Goal: Transaction & Acquisition: Purchase product/service

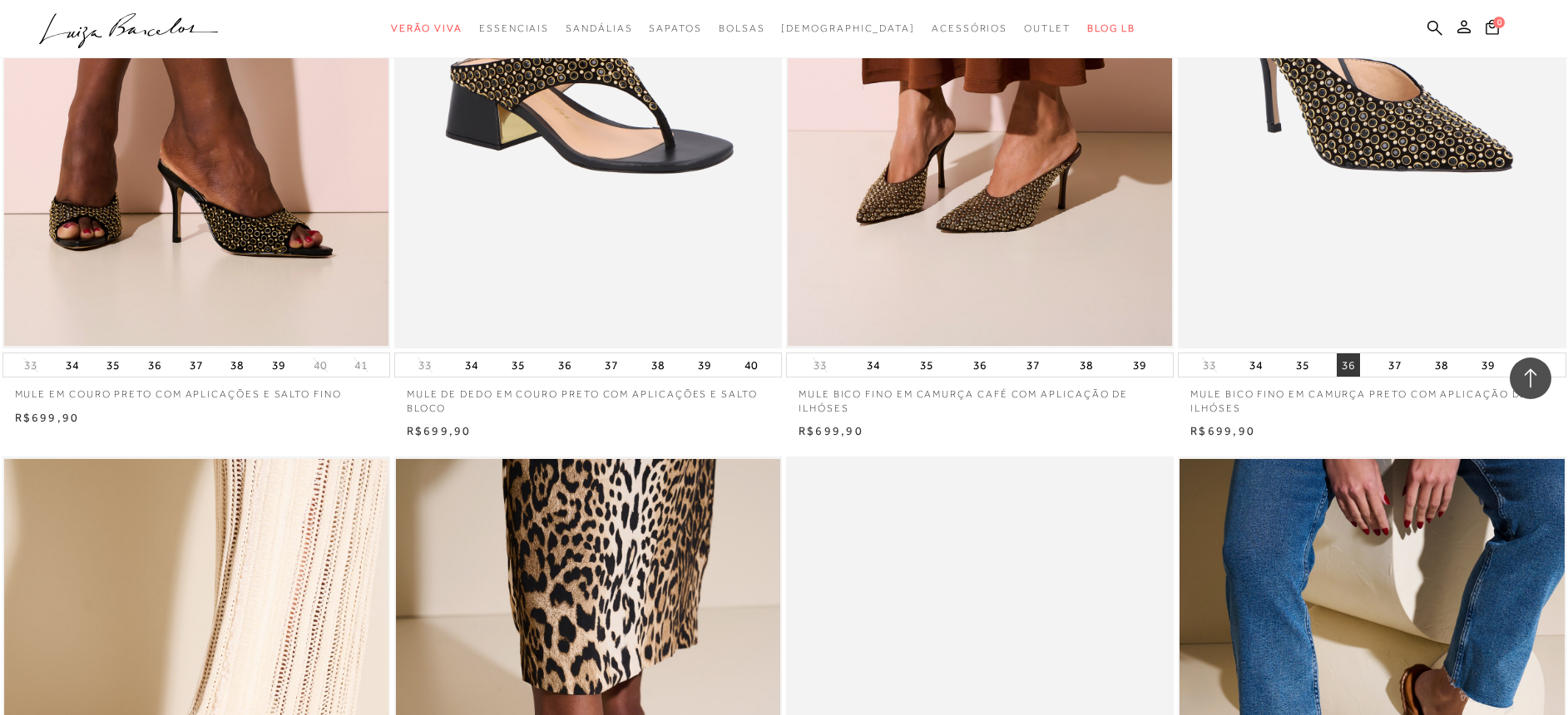
scroll to position [1376, 0]
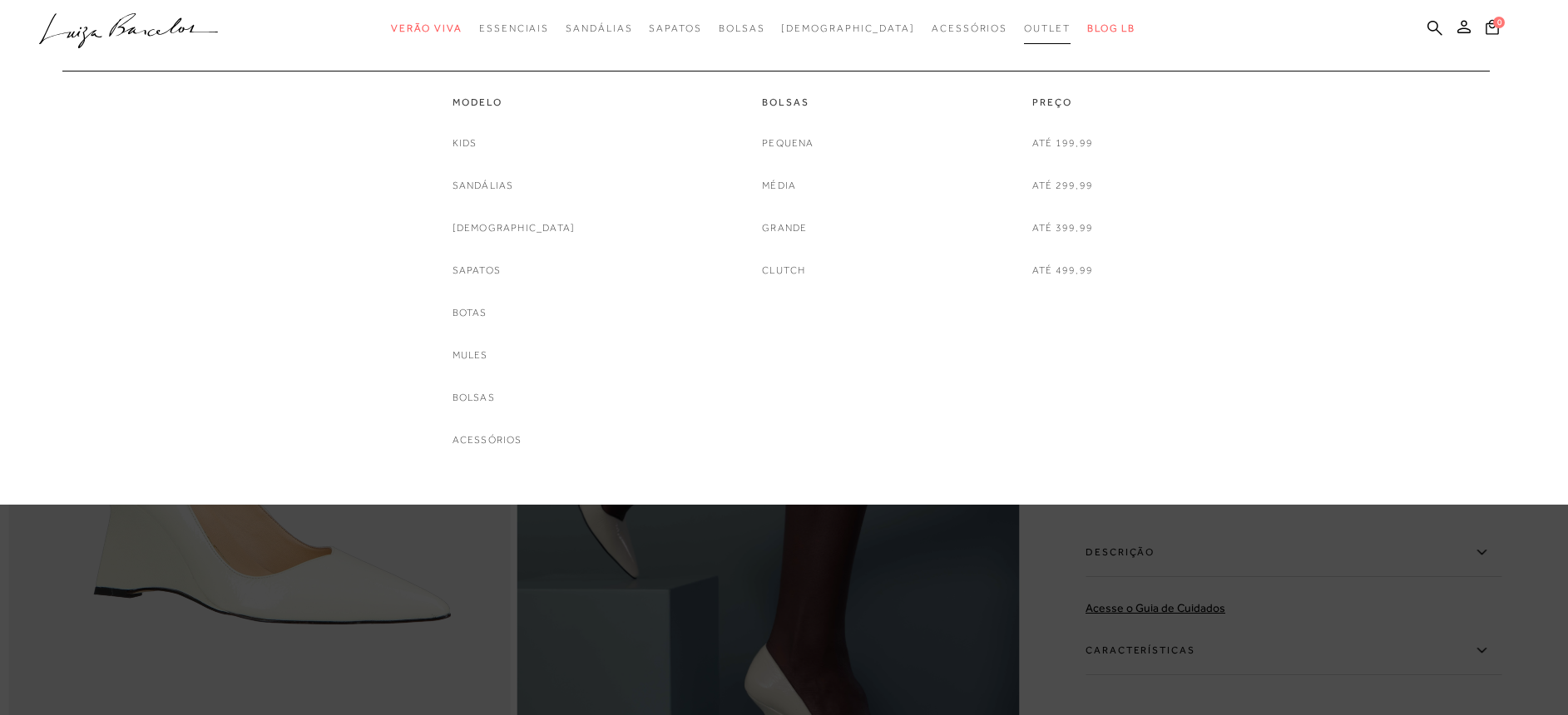
click at [1024, 31] on span "Outlet" at bounding box center [1047, 28] width 47 height 12
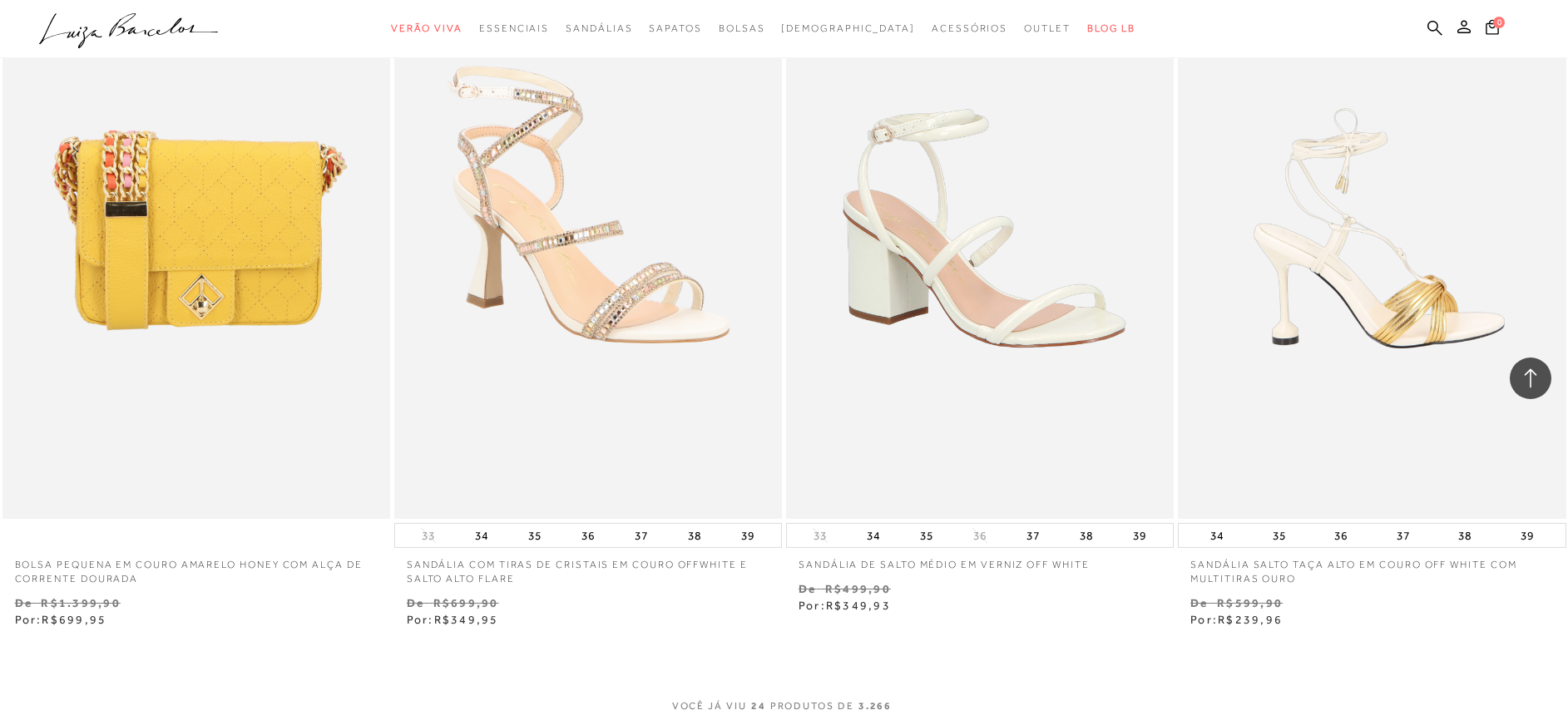
scroll to position [3994, 0]
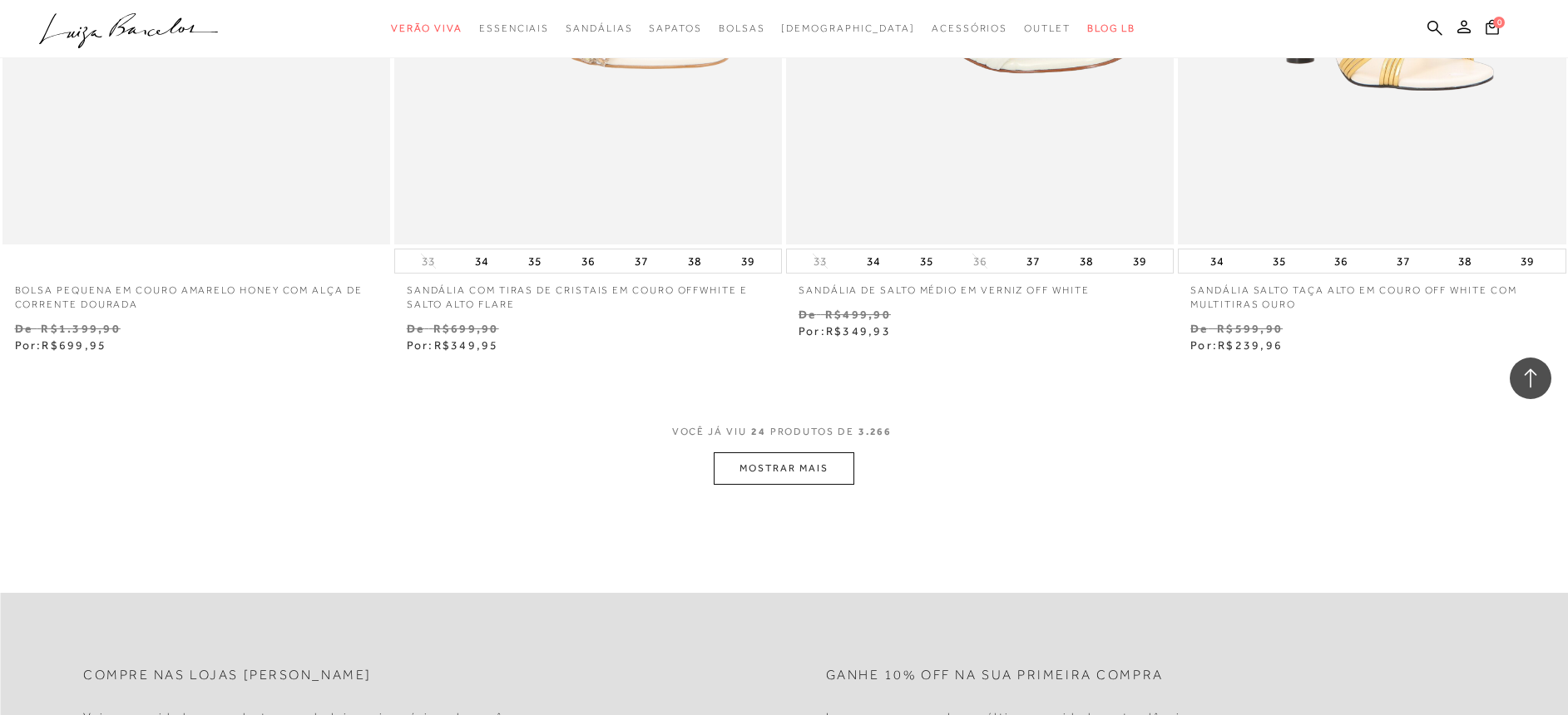
click at [832, 461] on button "MOSTRAR MAIS" at bounding box center [783, 468] width 140 height 32
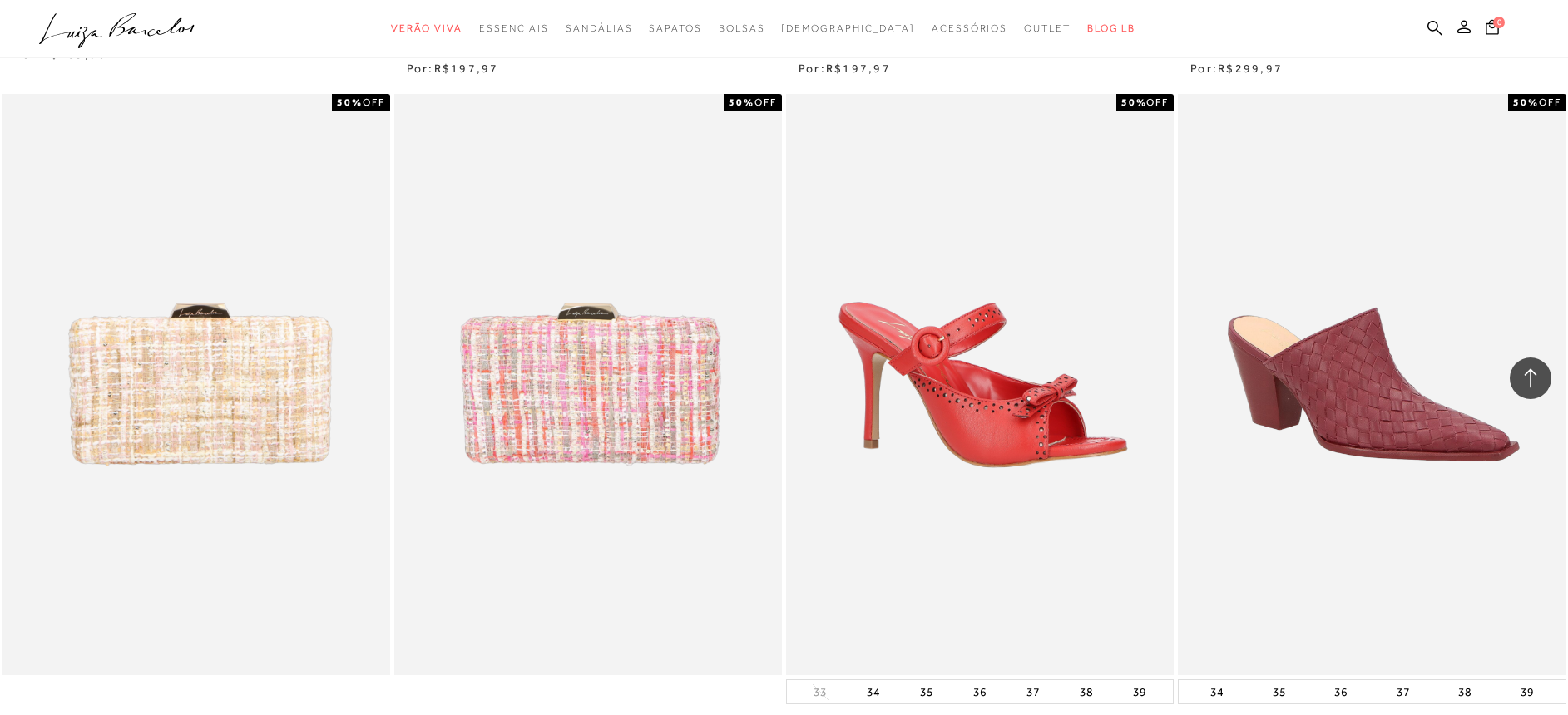
scroll to position [5065, 0]
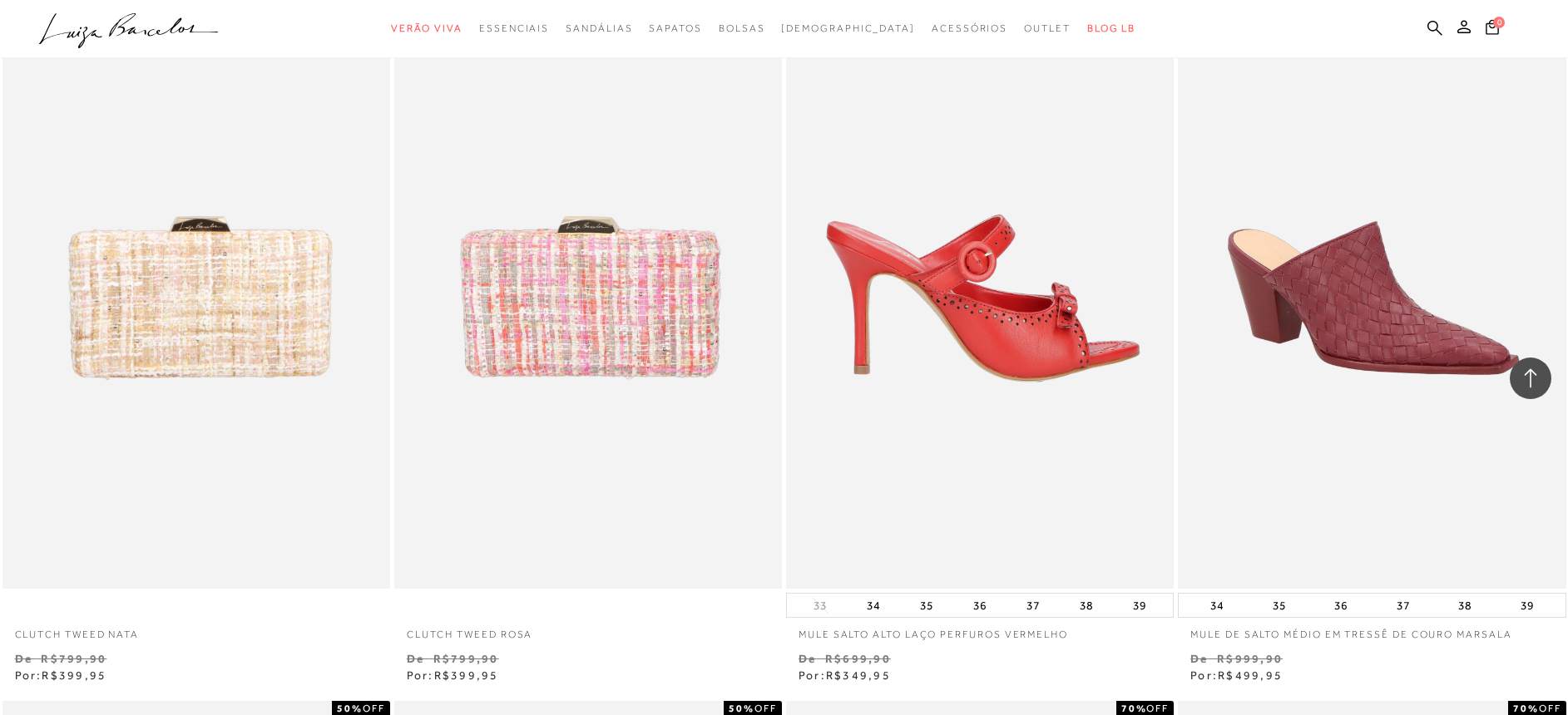
click at [1026, 395] on img at bounding box center [980, 298] width 385 height 581
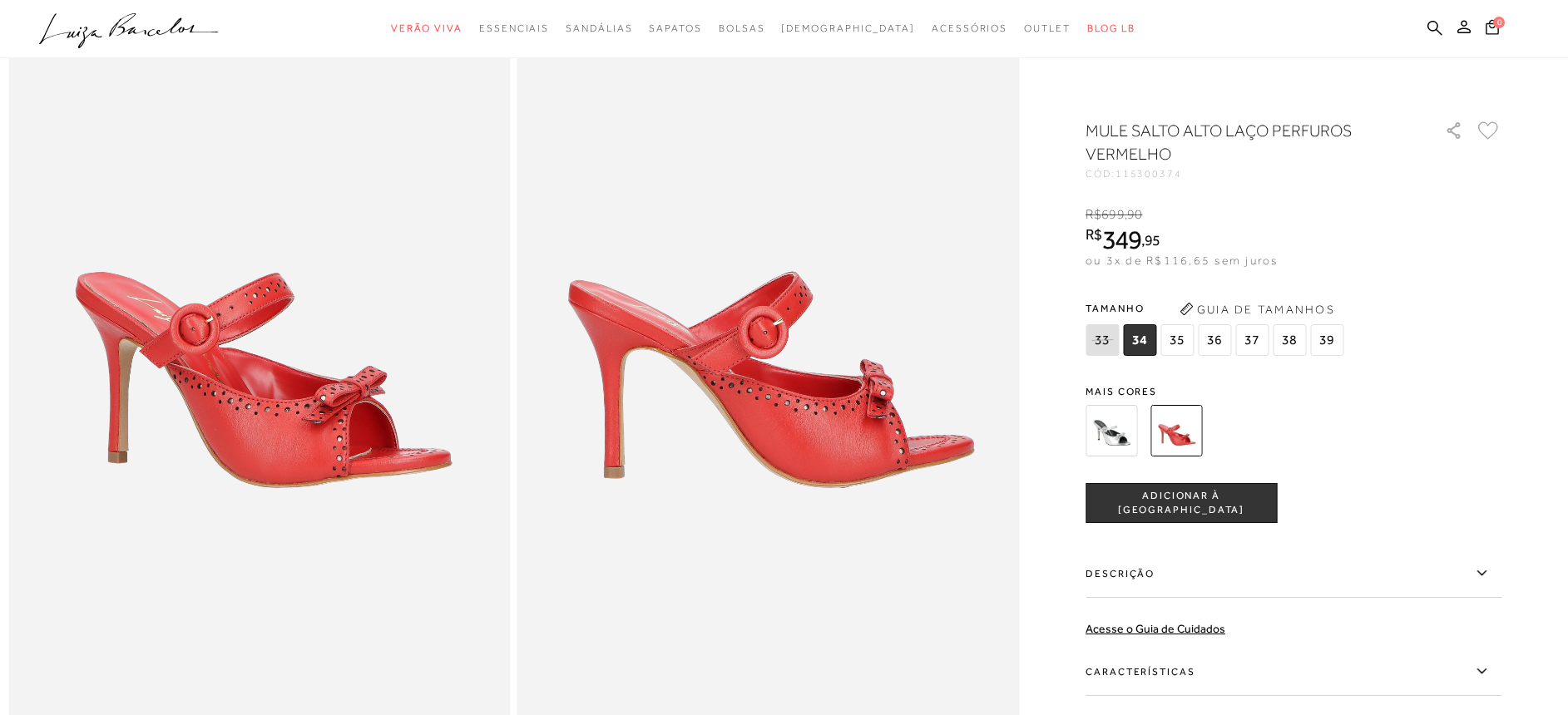
scroll to position [140, 0]
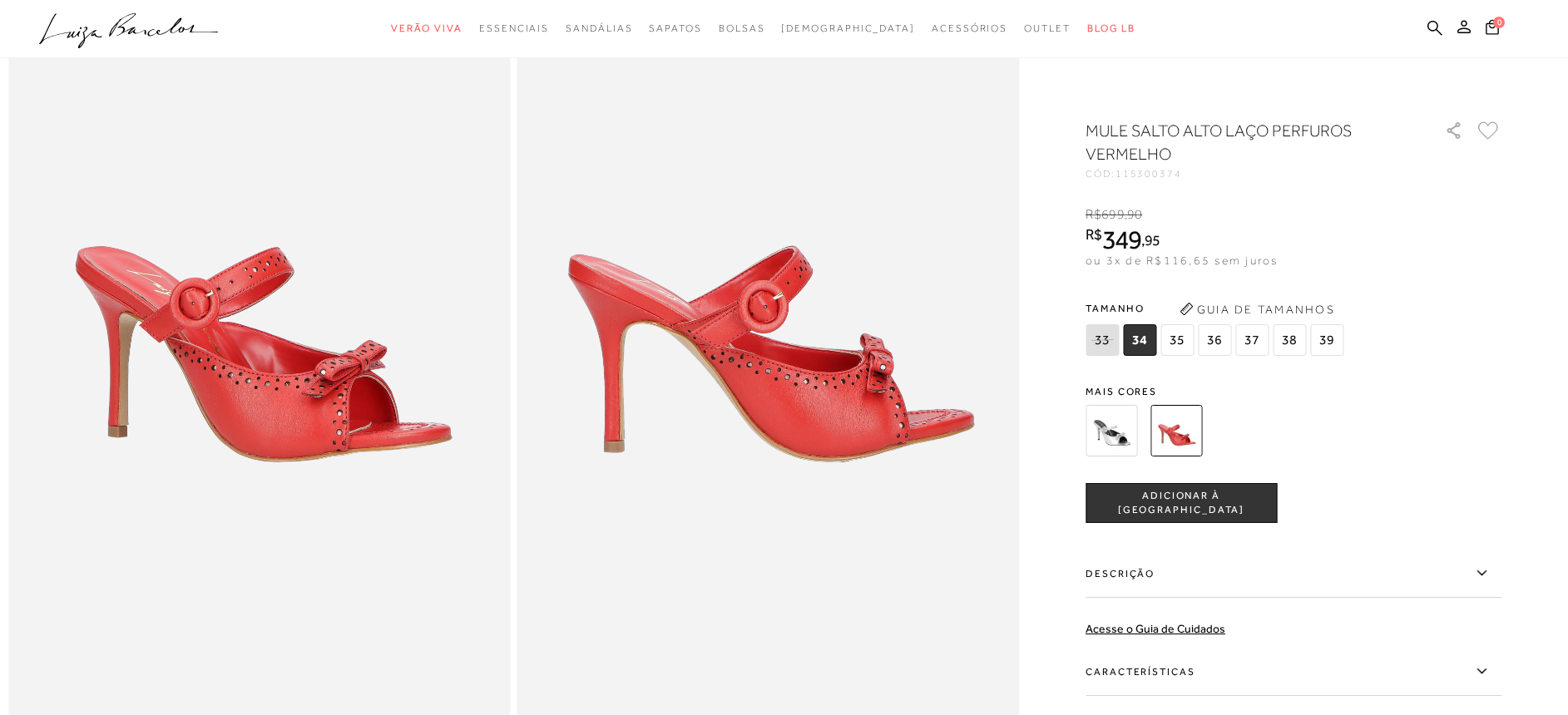
click at [1122, 421] on img at bounding box center [1110, 430] width 52 height 52
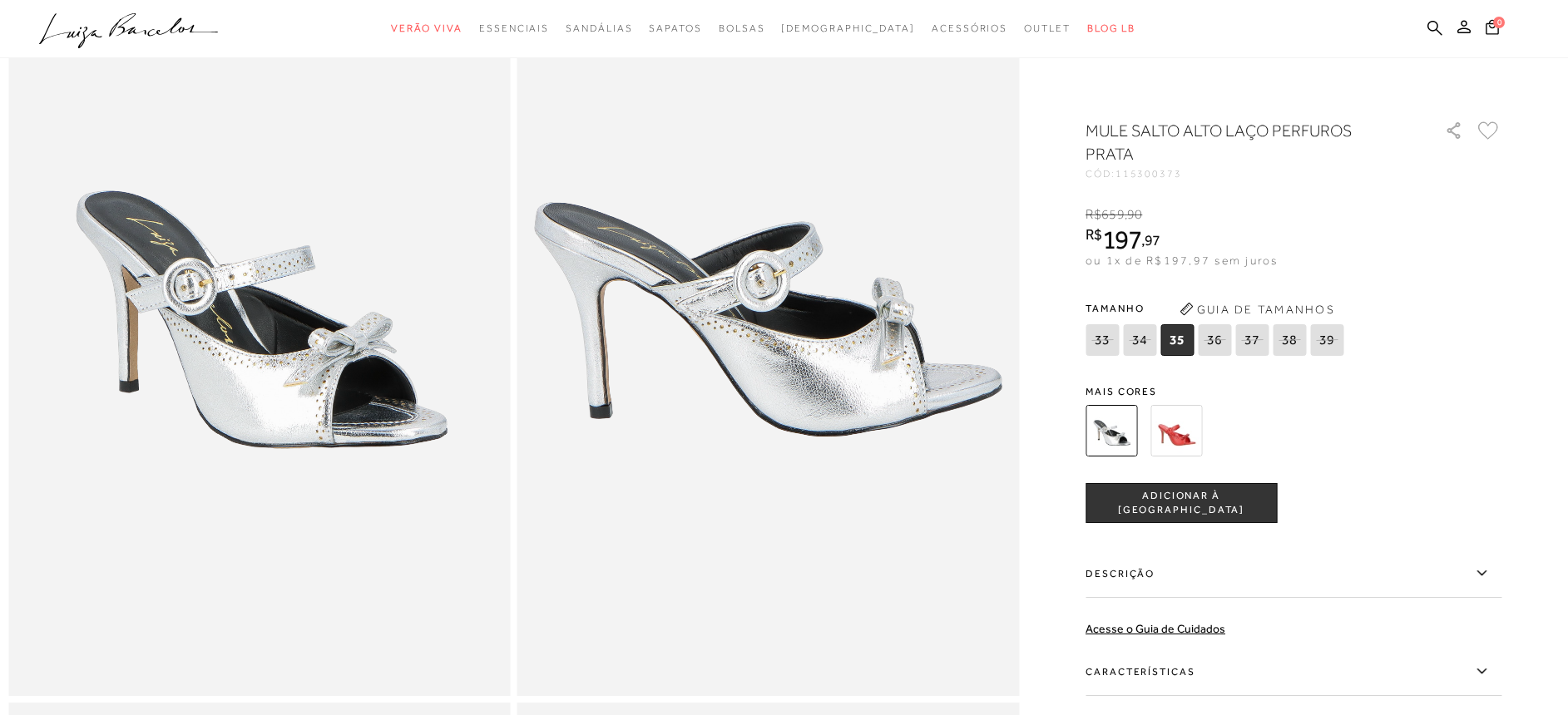
scroll to position [324, 0]
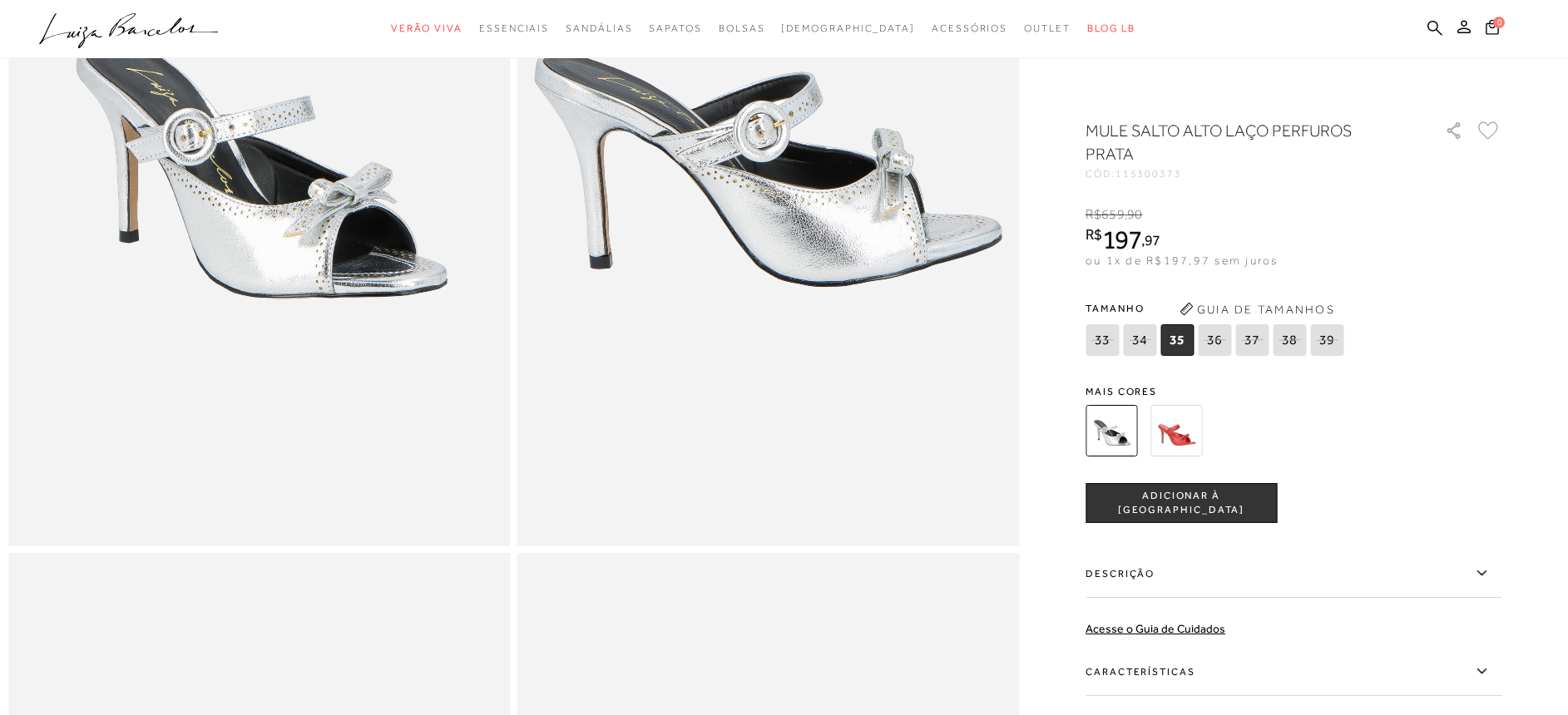
click at [1218, 345] on icon at bounding box center [1214, 339] width 23 height 20
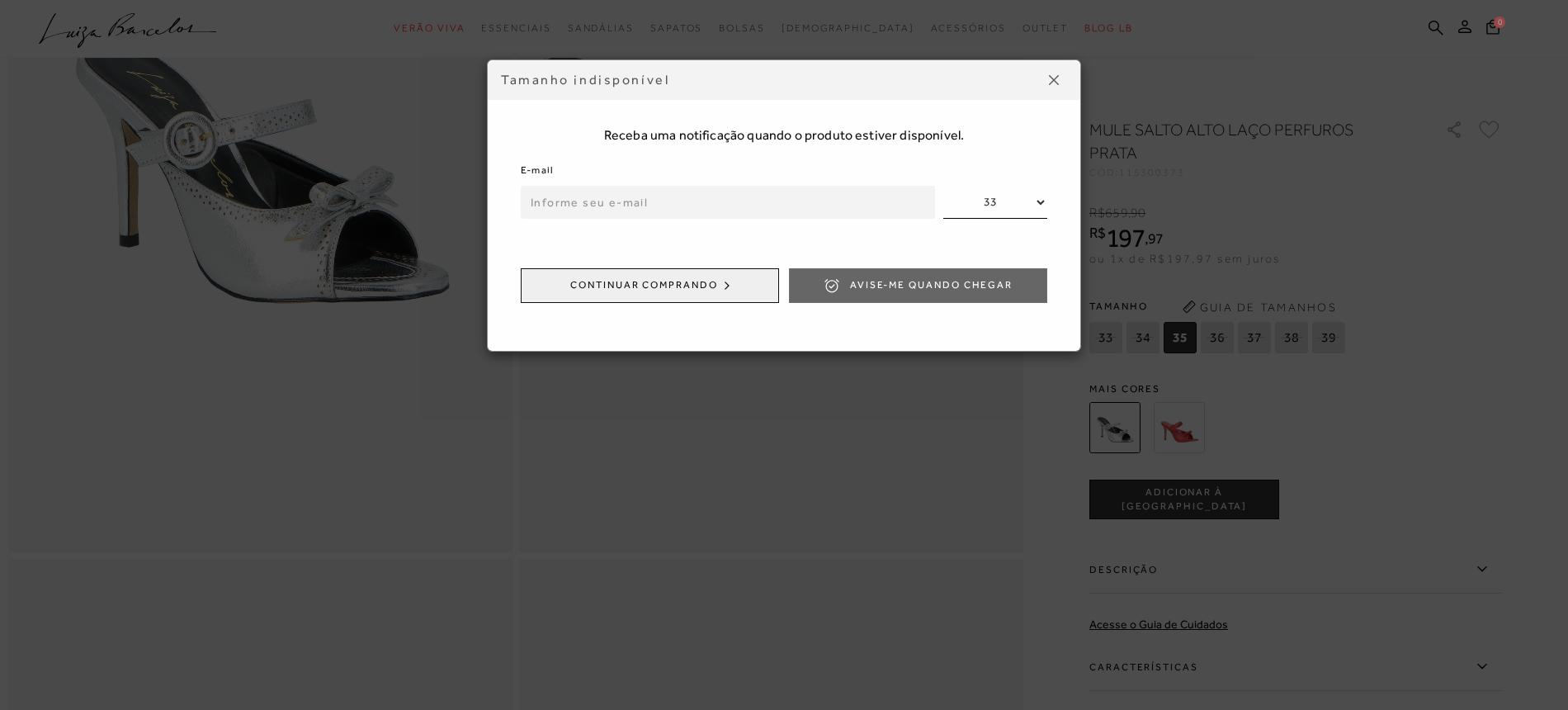
click at [1053, 82] on img at bounding box center [1054, 80] width 10 height 10
